Goal: Task Accomplishment & Management: Use online tool/utility

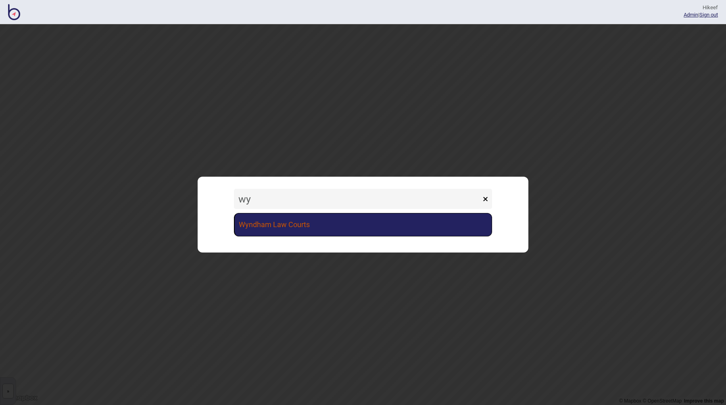
type input "wy"
click at [271, 215] on link "Wyndham Law Courts" at bounding box center [363, 224] width 258 height 23
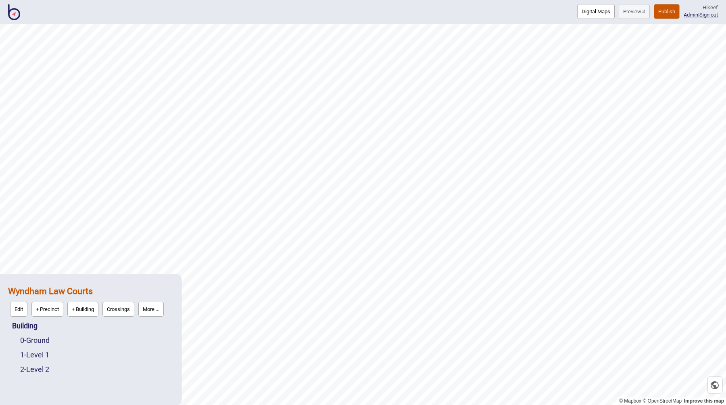
click at [589, 15] on button "Digital Maps" at bounding box center [596, 11] width 38 height 15
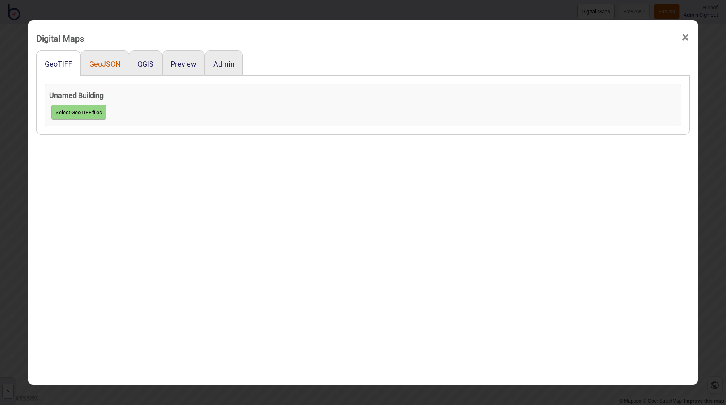
click at [110, 62] on button "GeoJSON" at bounding box center [104, 64] width 31 height 8
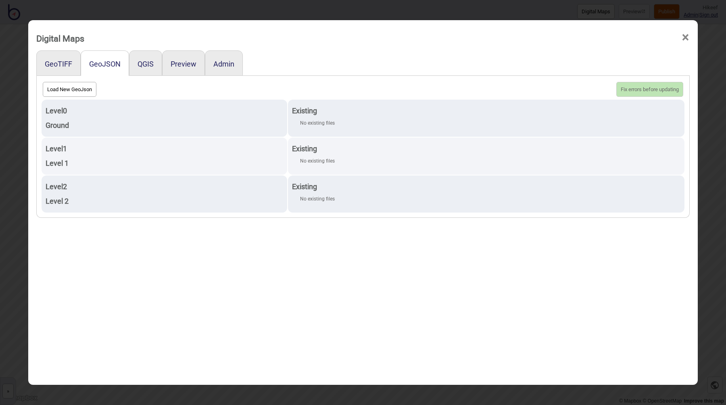
click at [66, 87] on button "Load New GeoJson" at bounding box center [70, 89] width 54 height 15
click input "file" at bounding box center [0, 0] width 0 height 0
